Goal: Task Accomplishment & Management: Use online tool/utility

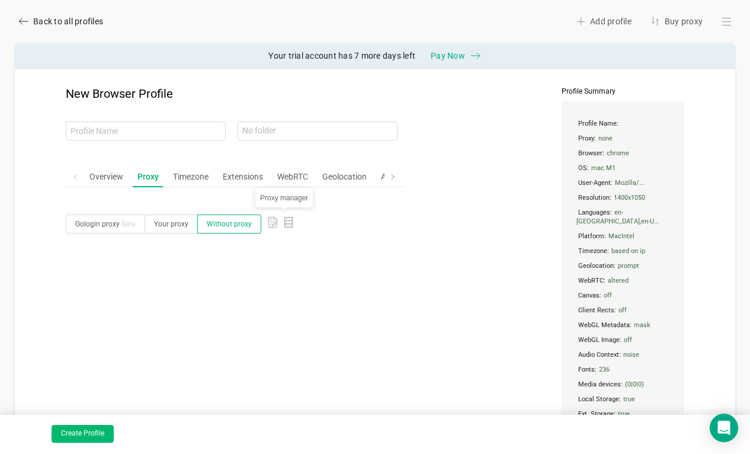
click at [284, 219] on icon "icon: database" at bounding box center [288, 222] width 11 height 11
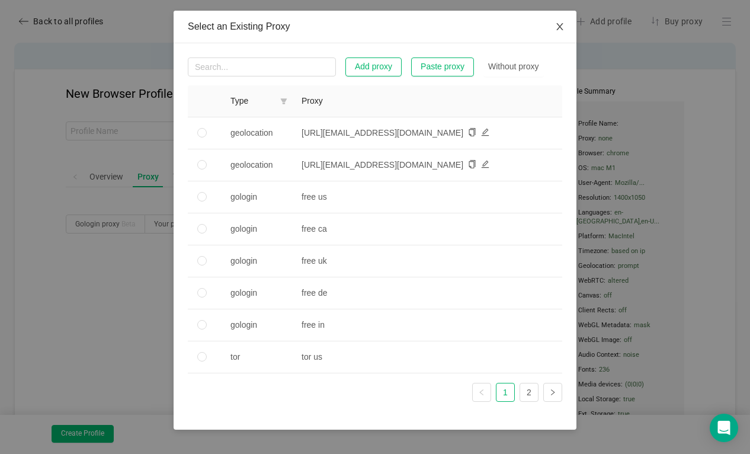
click at [562, 26] on icon "icon: close" at bounding box center [559, 26] width 9 height 9
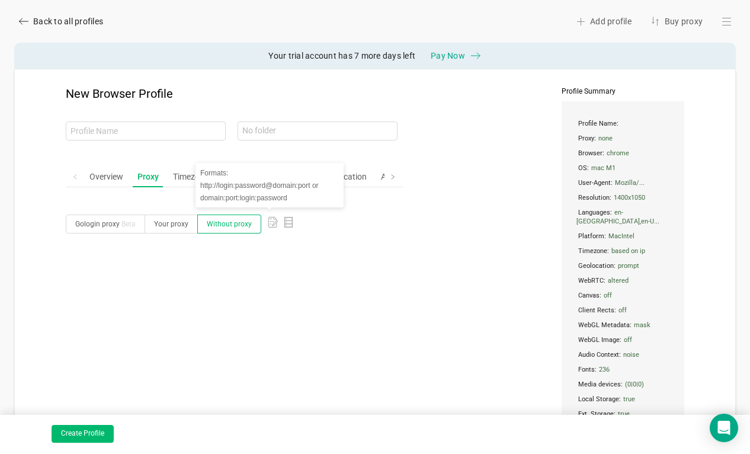
click at [268, 216] on rect at bounding box center [273, 222] width 10 height 12
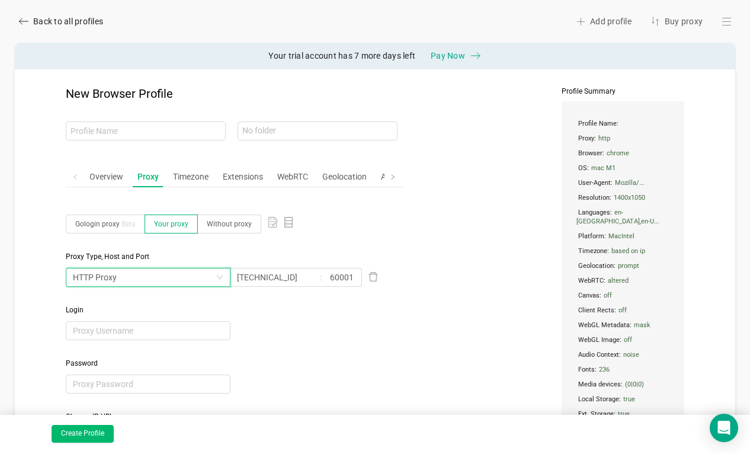
click at [132, 284] on div "HTTP Proxy" at bounding box center [144, 277] width 143 height 18
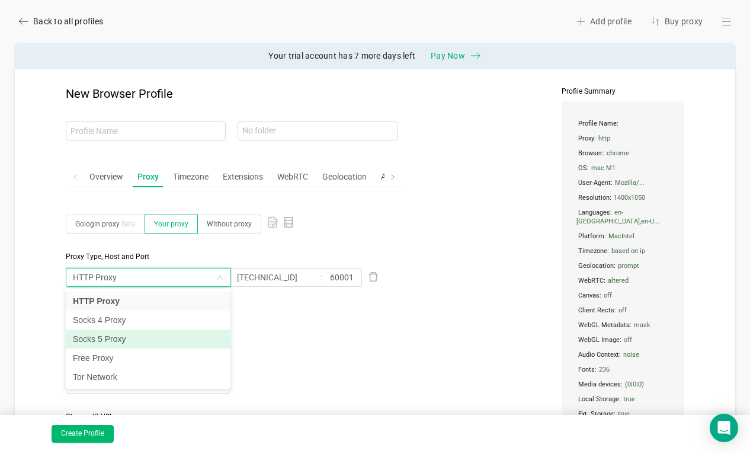
click at [118, 342] on li "Socks 5 Proxy" at bounding box center [148, 338] width 165 height 19
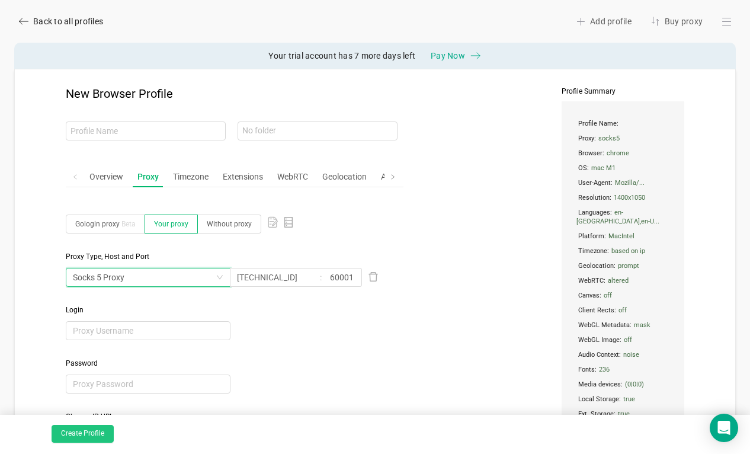
click at [89, 436] on button "Create Profile" at bounding box center [83, 434] width 62 height 18
type input "fancy-tree"
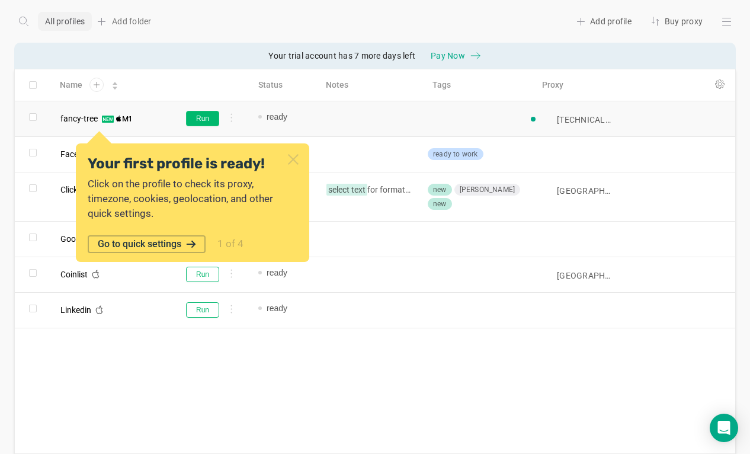
click at [207, 120] on button "Run" at bounding box center [202, 118] width 33 height 15
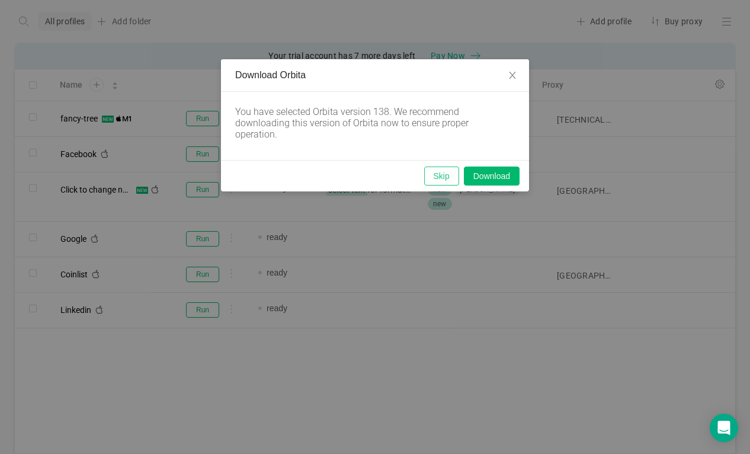
click at [443, 175] on button "Skip" at bounding box center [441, 175] width 35 height 19
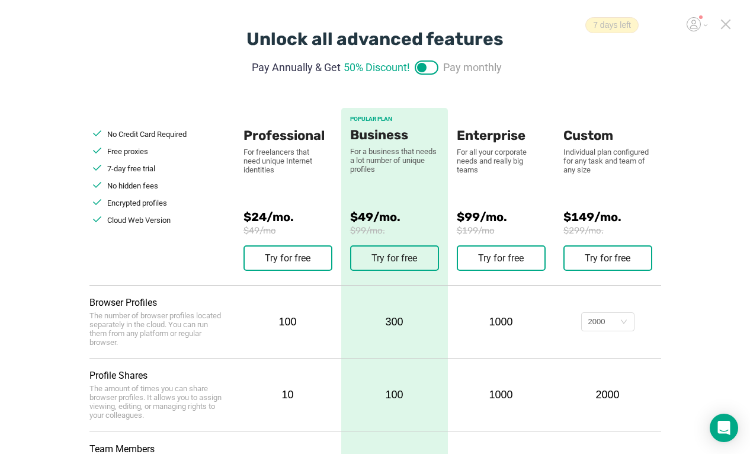
click at [733, 24] on div "Unlock all advanced features Pay Annually & Get 50% Discount! Pay monthly No Cr…" at bounding box center [375, 463] width 750 height 926
click at [727, 24] on icon at bounding box center [725, 24] width 11 height 11
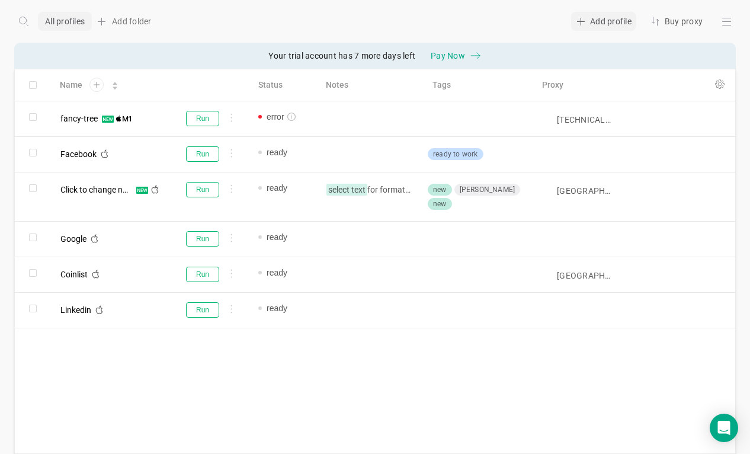
click at [617, 17] on div "Add profile" at bounding box center [603, 21] width 65 height 19
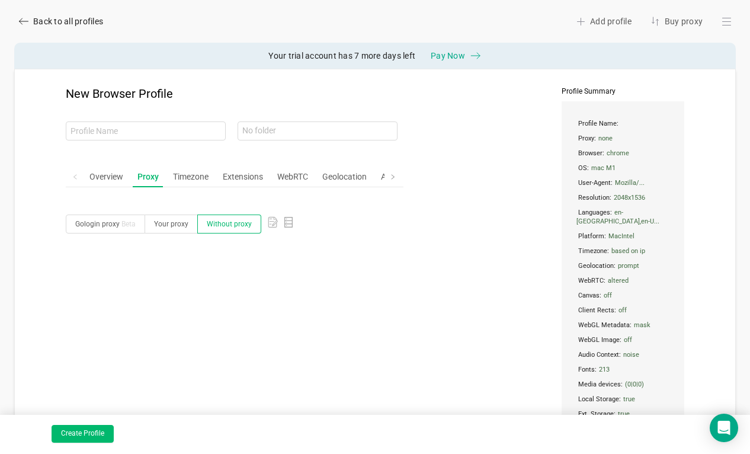
click at [268, 216] on rect at bounding box center [273, 222] width 10 height 12
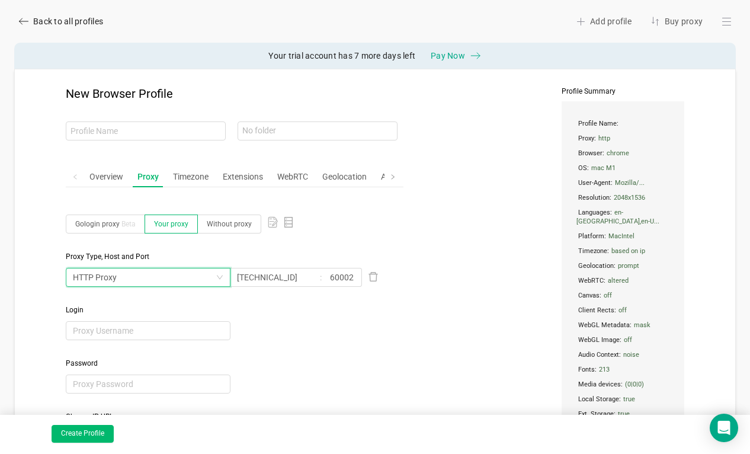
click at [155, 278] on div "HTTP Proxy" at bounding box center [144, 277] width 143 height 18
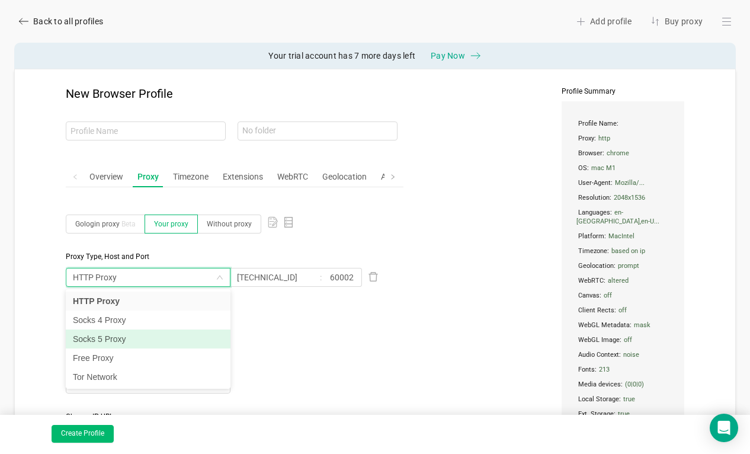
click at [131, 338] on li "Socks 5 Proxy" at bounding box center [148, 338] width 165 height 19
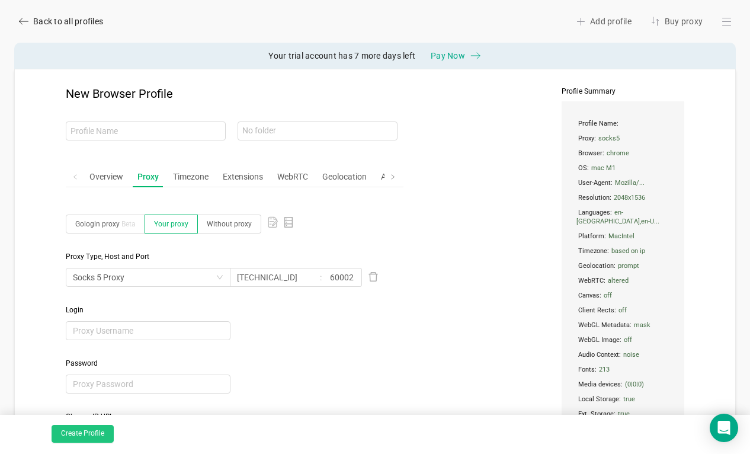
click at [85, 435] on button "Create Profile" at bounding box center [83, 434] width 62 height 18
type input "holy-paper"
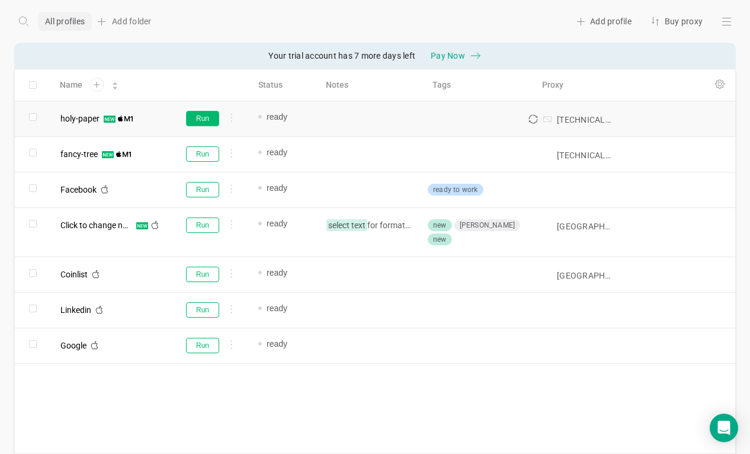
click at [208, 116] on button "Run" at bounding box center [202, 118] width 33 height 15
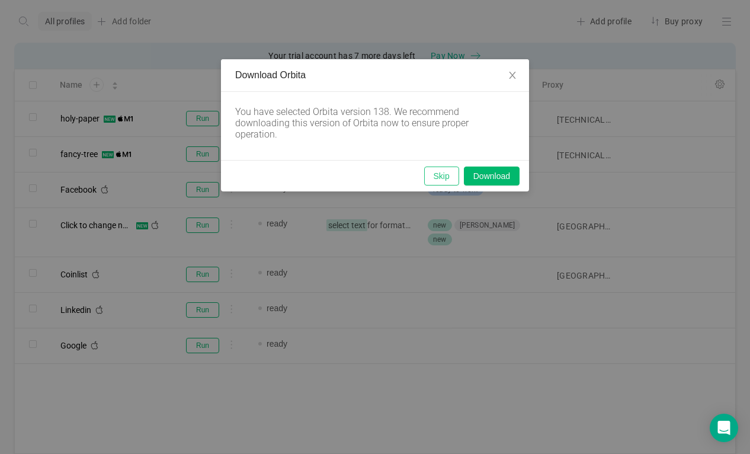
click at [441, 184] on button "Skip" at bounding box center [441, 175] width 35 height 19
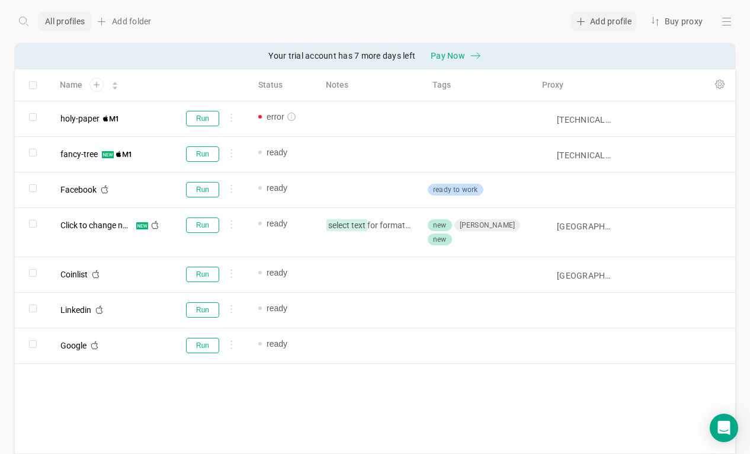
click at [603, 16] on div "Add profile" at bounding box center [603, 21] width 65 height 19
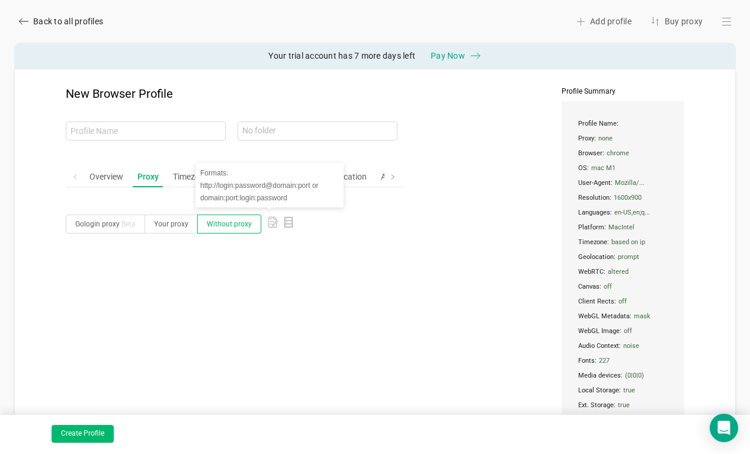
click at [273, 223] on icon at bounding box center [275, 222] width 5 height 5
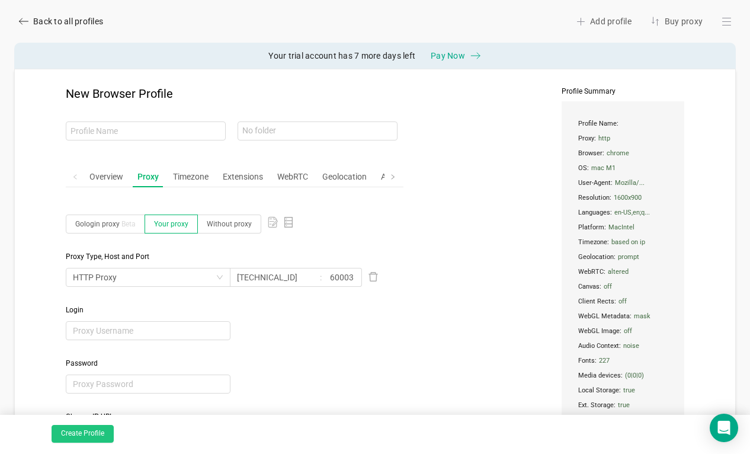
click at [71, 440] on button "Create Profile" at bounding box center [83, 434] width 62 height 18
type input "lively-moon"
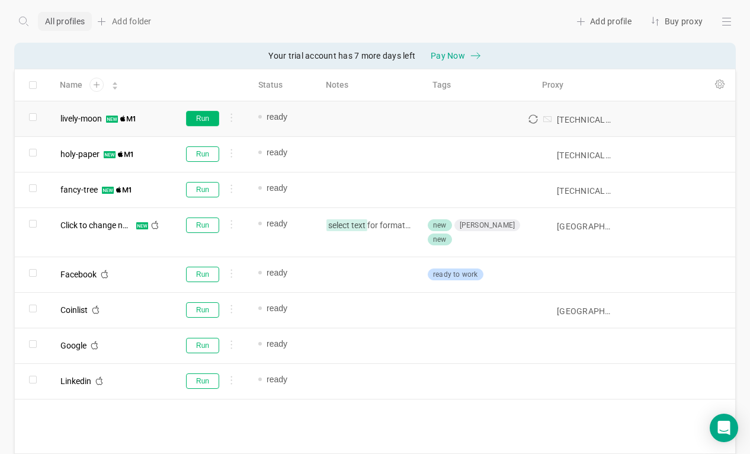
click at [204, 123] on button "Run" at bounding box center [202, 118] width 33 height 15
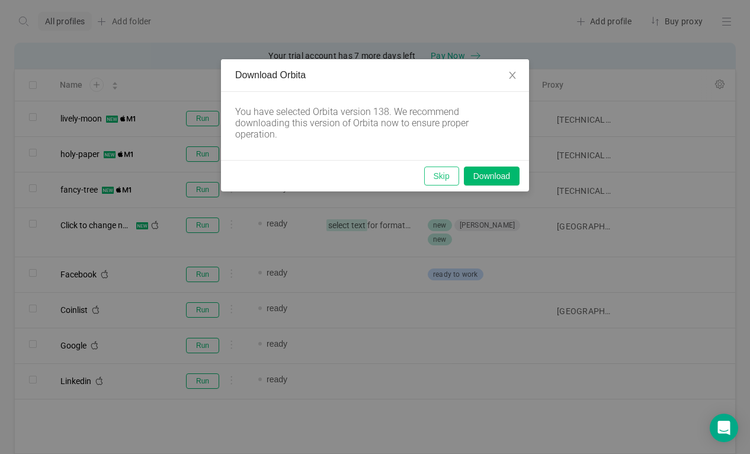
click at [435, 172] on button "Skip" at bounding box center [441, 175] width 35 height 19
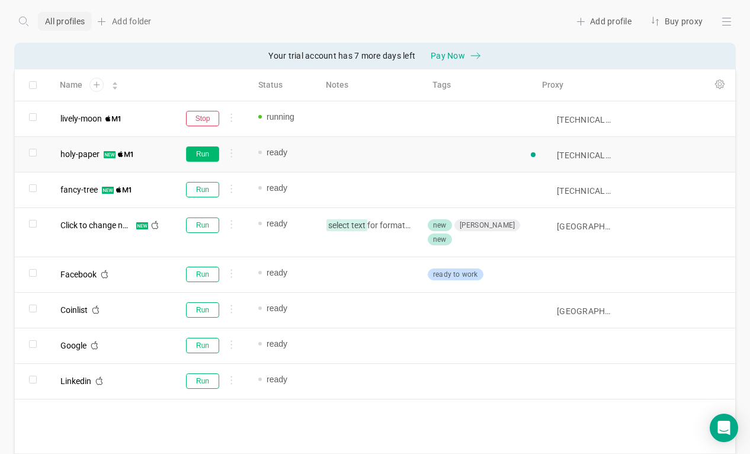
click at [211, 149] on button "Run" at bounding box center [202, 153] width 33 height 15
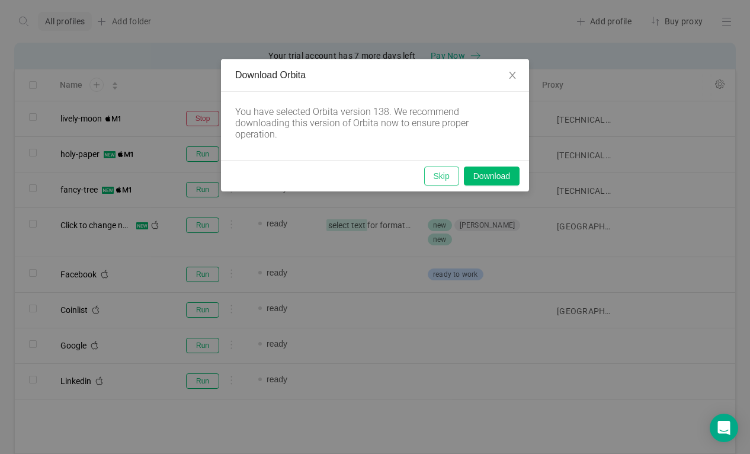
click at [444, 172] on button "Skip" at bounding box center [441, 175] width 35 height 19
